Goal: Consume media (video, audio): Consume media (video, audio)

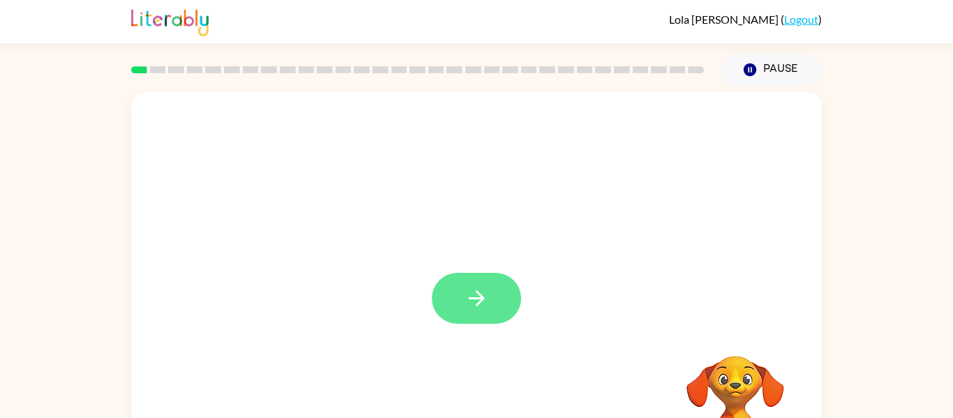
click at [486, 300] on icon "button" at bounding box center [477, 298] width 24 height 24
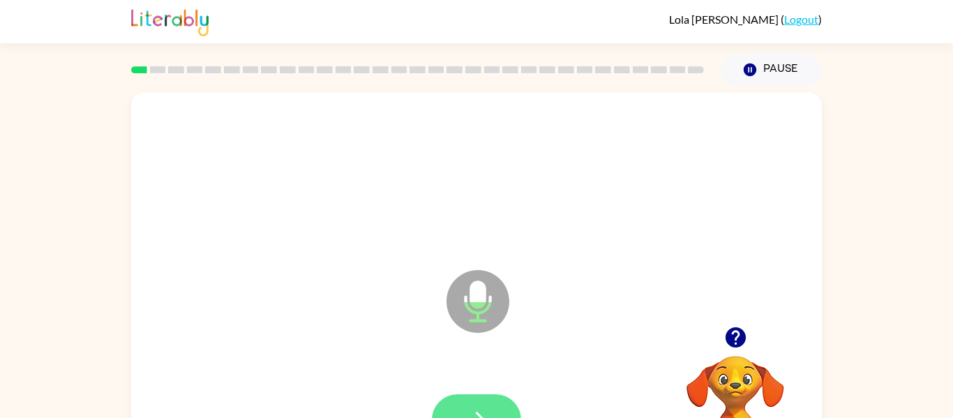
click at [470, 406] on button "button" at bounding box center [476, 419] width 89 height 51
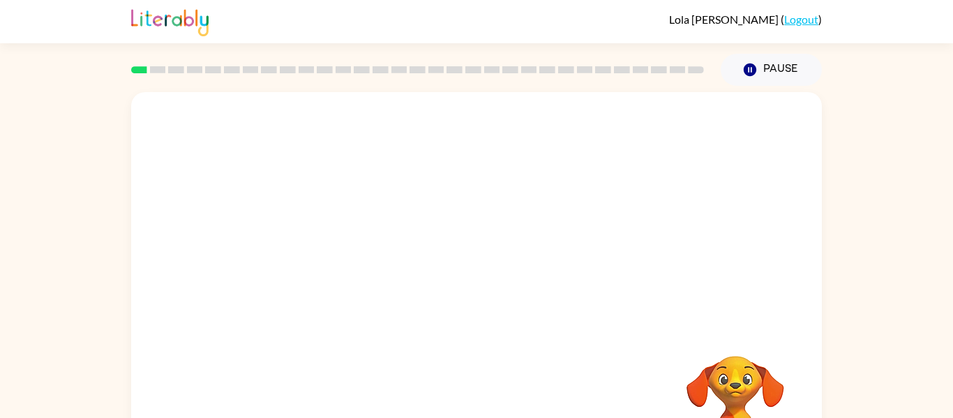
click at [470, 406] on div "Your browser must support playing .mp4 files to use Literably. Please try using…" at bounding box center [476, 291] width 691 height 398
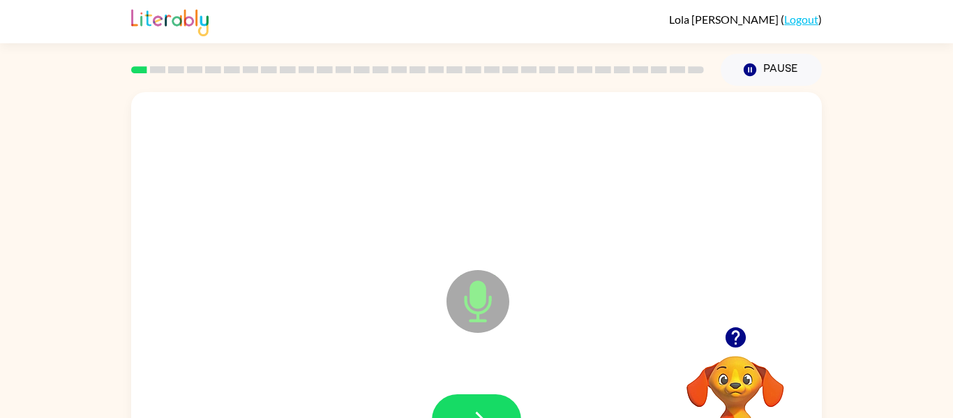
click at [488, 392] on div at bounding box center [476, 420] width 663 height 114
click at [483, 401] on button "button" at bounding box center [476, 419] width 89 height 51
click at [480, 310] on icon at bounding box center [478, 301] width 63 height 63
click at [454, 407] on button "button" at bounding box center [476, 419] width 89 height 51
click at [457, 405] on button "button" at bounding box center [476, 419] width 89 height 51
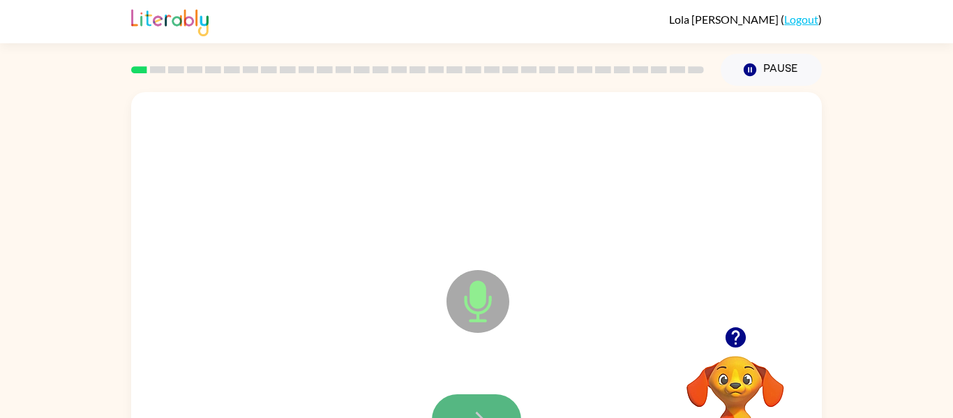
click at [454, 401] on button "button" at bounding box center [476, 419] width 89 height 51
click at [488, 400] on button "button" at bounding box center [476, 419] width 89 height 51
click at [473, 403] on button "button" at bounding box center [476, 419] width 89 height 51
click at [465, 407] on icon "button" at bounding box center [477, 419] width 24 height 24
click at [464, 403] on button "button" at bounding box center [476, 419] width 89 height 51
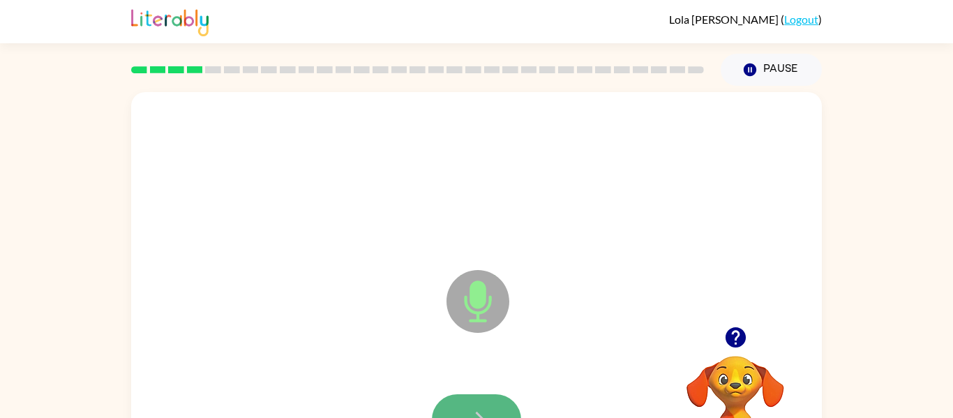
click at [461, 406] on button "button" at bounding box center [476, 419] width 89 height 51
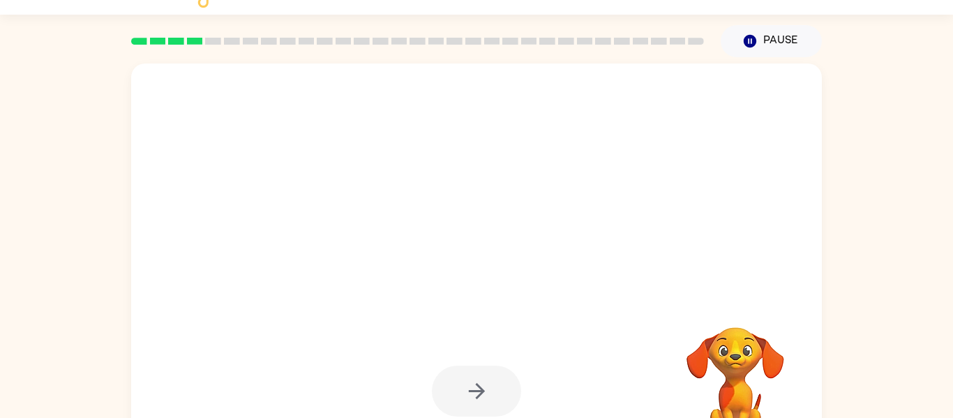
scroll to position [31, 0]
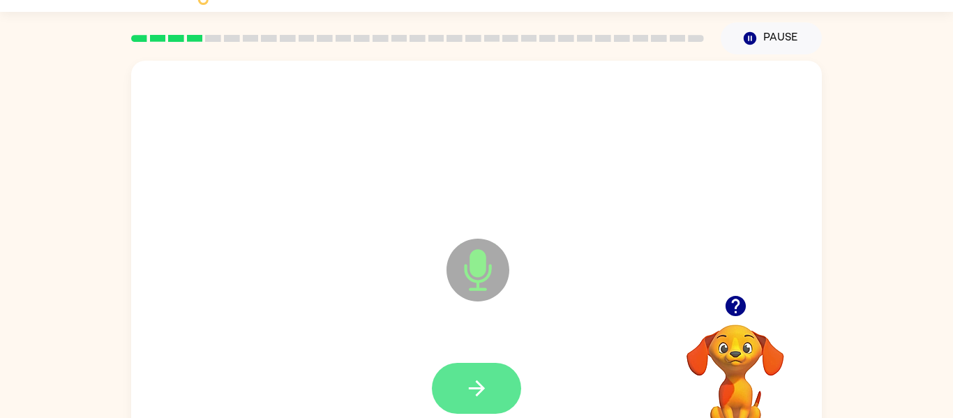
click at [470, 382] on icon "button" at bounding box center [477, 388] width 24 height 24
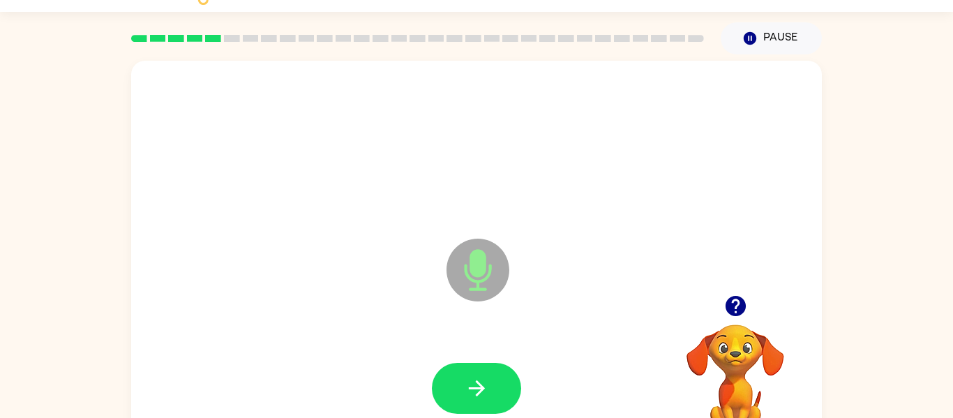
click at [470, 382] on icon "button" at bounding box center [477, 388] width 24 height 24
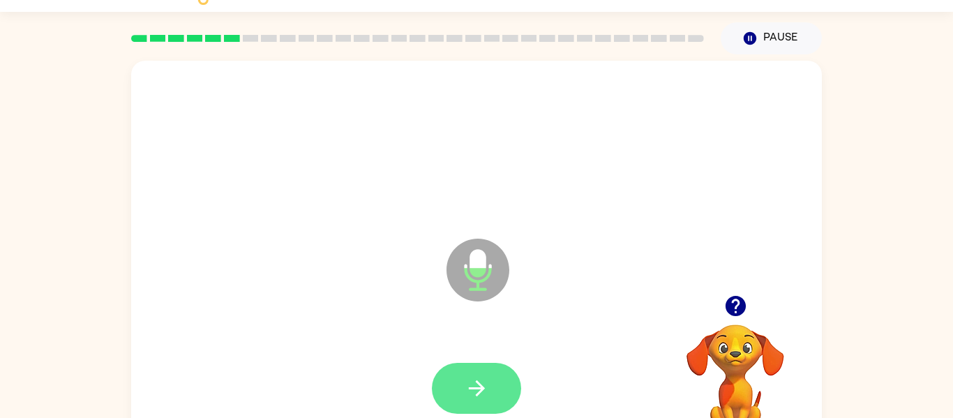
click at [507, 384] on button "button" at bounding box center [476, 388] width 89 height 51
click at [458, 383] on button "button" at bounding box center [476, 388] width 89 height 51
click at [494, 393] on button "button" at bounding box center [476, 388] width 89 height 51
click at [479, 393] on icon "button" at bounding box center [476, 388] width 16 height 16
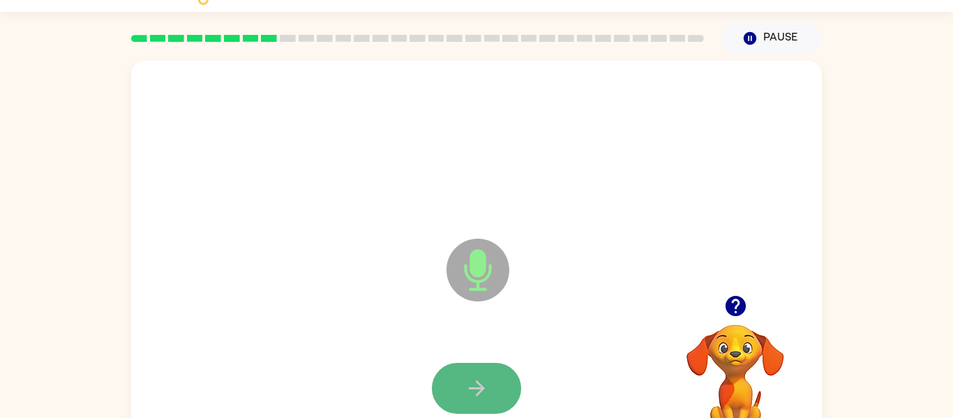
click at [479, 390] on icon "button" at bounding box center [477, 388] width 24 height 24
click at [479, 390] on div at bounding box center [476, 388] width 89 height 51
click at [485, 397] on icon "button" at bounding box center [477, 388] width 24 height 24
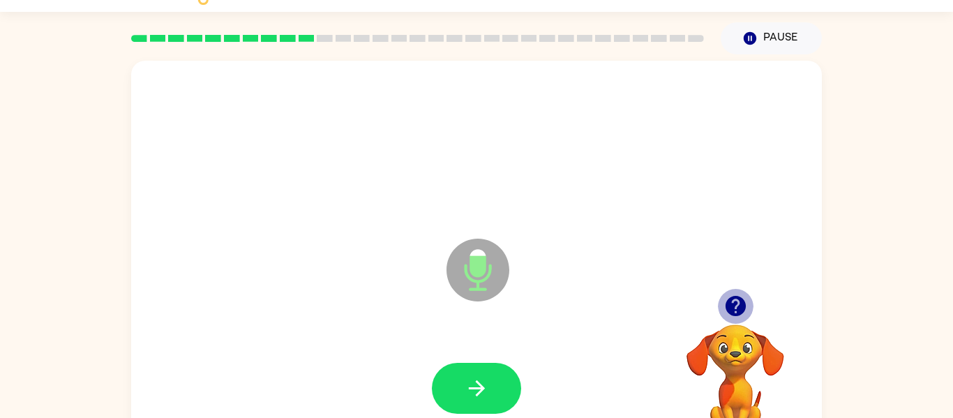
click at [733, 301] on icon "button" at bounding box center [736, 306] width 24 height 24
click at [728, 303] on icon "button" at bounding box center [735, 306] width 20 height 20
click at [721, 304] on video "Your browser must support playing .mp4 files to use Literably. Please try using…" at bounding box center [736, 373] width 140 height 140
click at [721, 304] on button "button" at bounding box center [736, 306] width 36 height 36
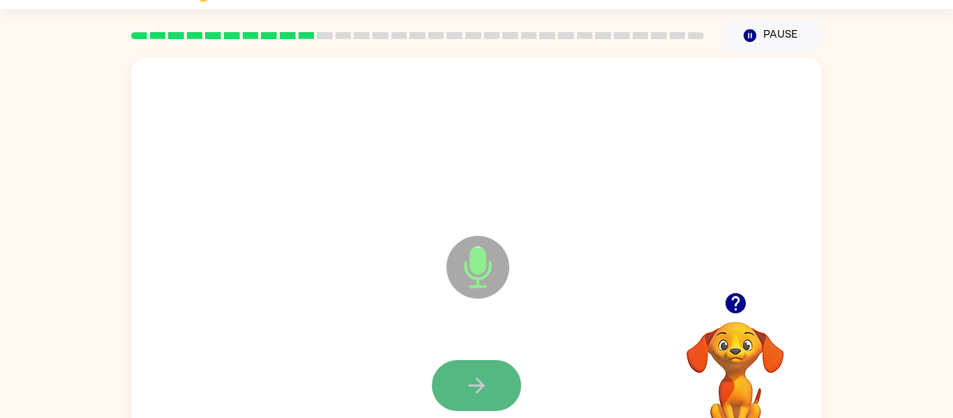
click at [473, 375] on icon "button" at bounding box center [477, 385] width 24 height 24
click at [485, 383] on icon "button" at bounding box center [477, 385] width 24 height 24
click at [495, 394] on button "button" at bounding box center [476, 385] width 89 height 51
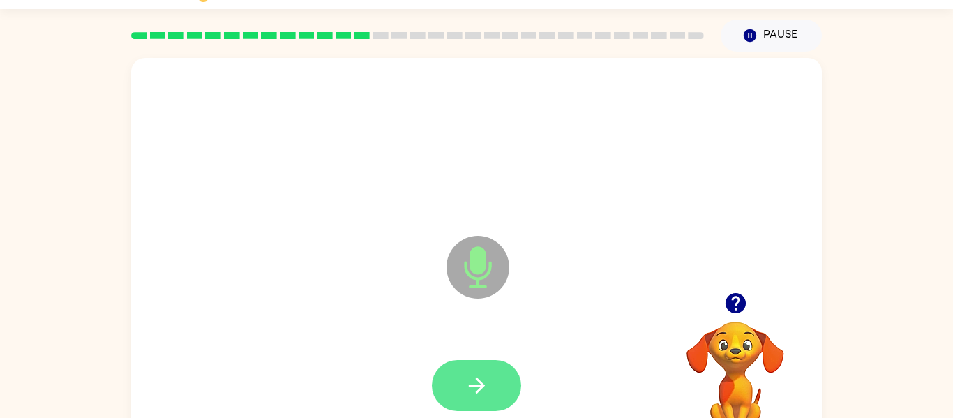
click at [488, 382] on icon "button" at bounding box center [477, 385] width 24 height 24
click at [482, 389] on icon "button" at bounding box center [477, 385] width 24 height 24
click at [495, 409] on button "button" at bounding box center [476, 385] width 89 height 51
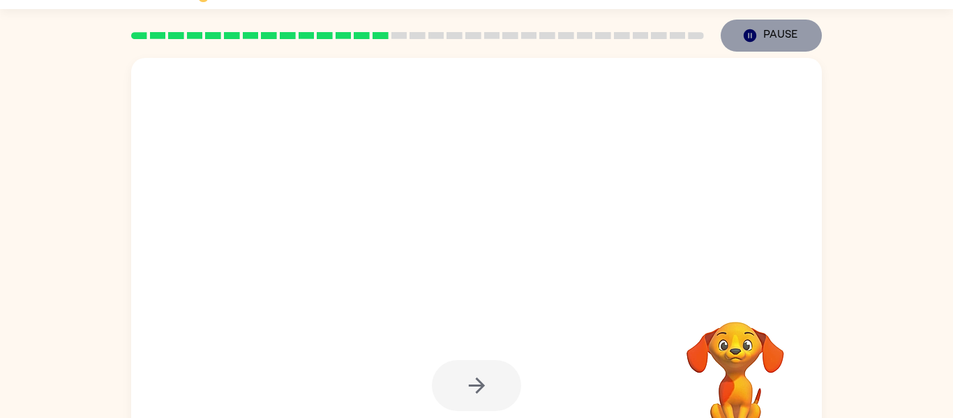
click at [756, 32] on icon "Pause" at bounding box center [749, 35] width 15 height 15
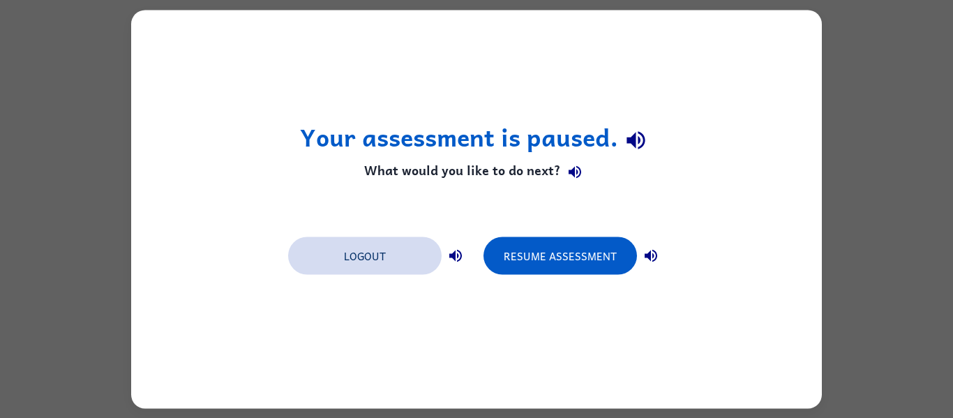
click at [382, 248] on button "Logout" at bounding box center [365, 256] width 154 height 38
